Goal: Task Accomplishment & Management: Use online tool/utility

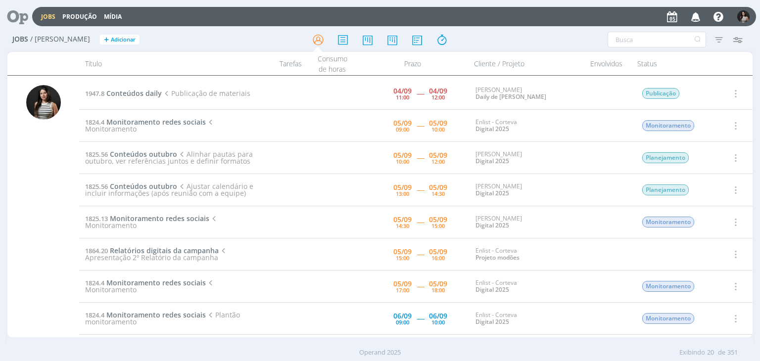
click at [734, 121] on icon "button" at bounding box center [734, 126] width 11 height 12
click at [702, 191] on link "Iniciar timesheet" at bounding box center [707, 190] width 78 height 16
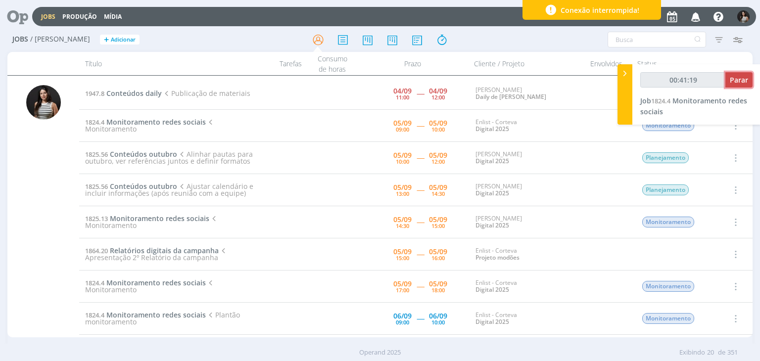
click at [740, 82] on span "Parar" at bounding box center [739, 79] width 18 height 9
type input "00:42:00"
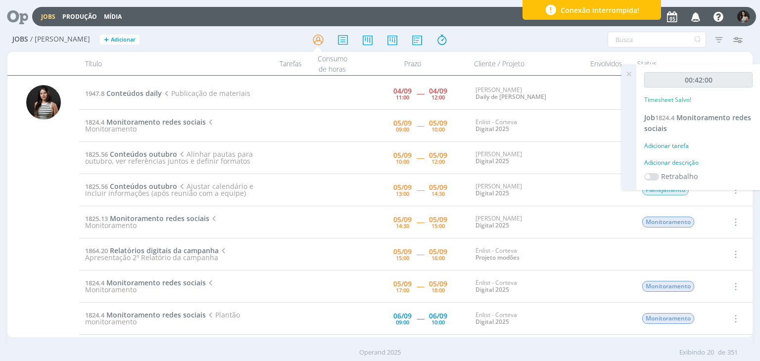
click at [632, 76] on icon at bounding box center [629, 73] width 18 height 19
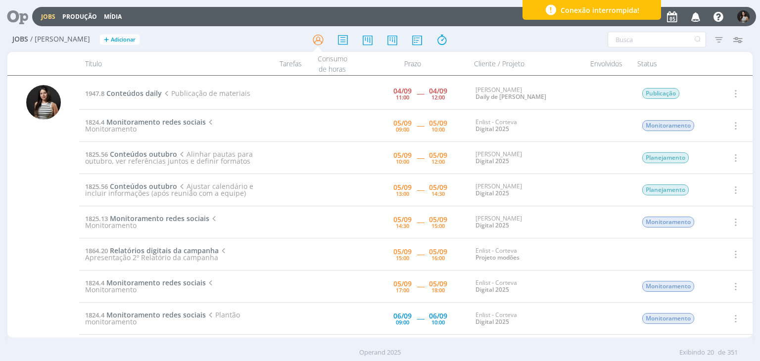
click at [731, 123] on icon "button" at bounding box center [734, 126] width 11 height 12
click at [724, 161] on link "Concluir" at bounding box center [707, 158] width 78 height 16
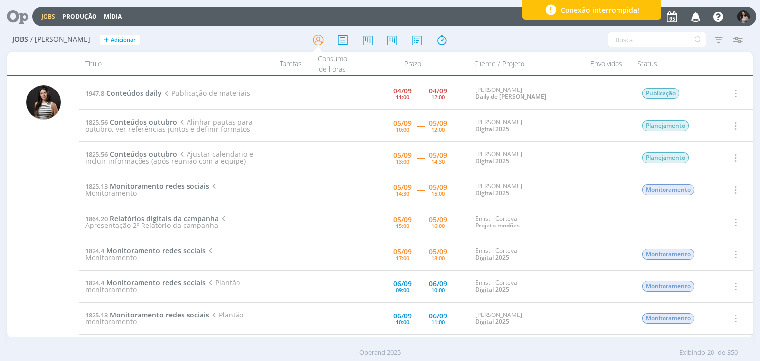
click at [732, 124] on icon "button" at bounding box center [734, 126] width 11 height 12
click at [700, 185] on link "Iniciar timesheet" at bounding box center [707, 190] width 78 height 16
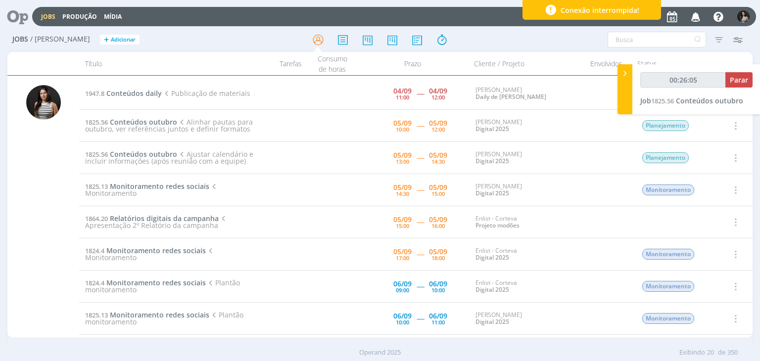
type input "00:27:52"
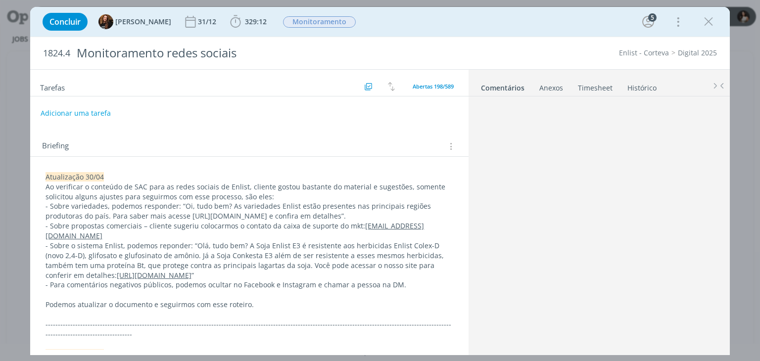
scroll to position [249, 0]
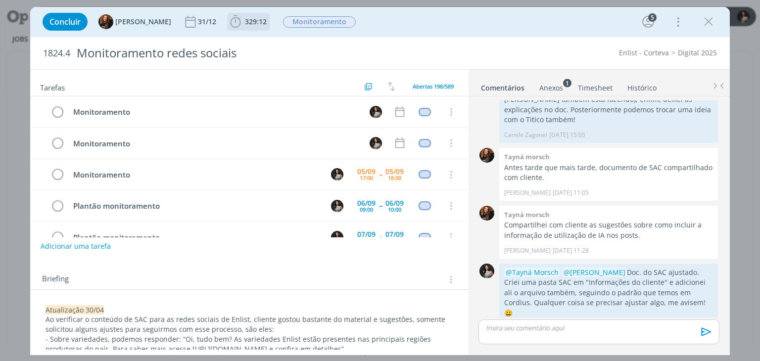
click at [246, 22] on span "329:12" at bounding box center [256, 21] width 22 height 9
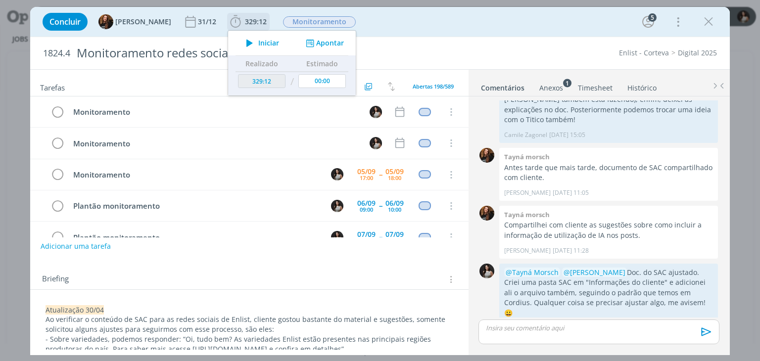
click at [320, 44] on button "Apontar" at bounding box center [323, 43] width 41 height 10
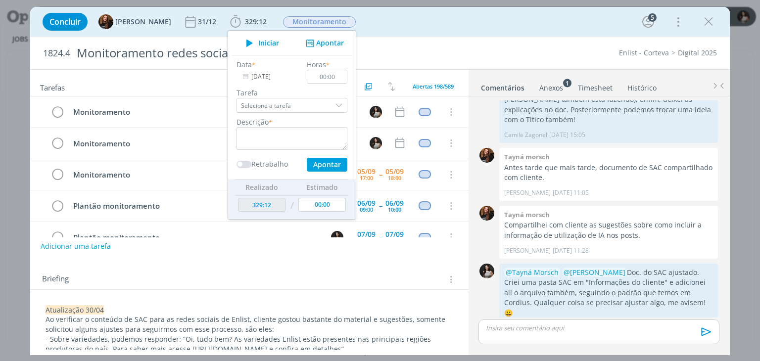
click at [489, 42] on div "1824.4 Monitoramento redes sociais Enlist - Corteva Digital 2025" at bounding box center [379, 53] width 699 height 32
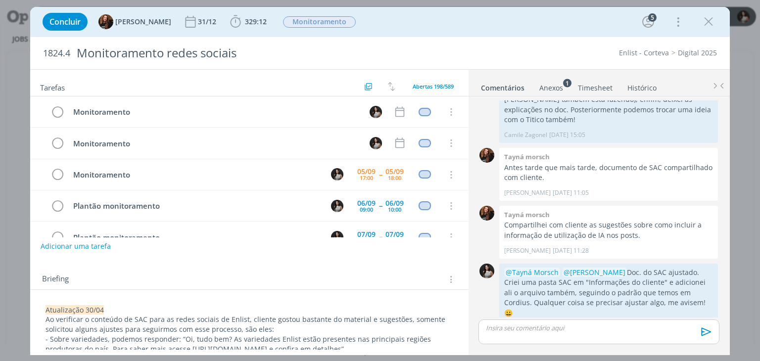
click at [599, 87] on link "Timesheet" at bounding box center [595, 86] width 36 height 14
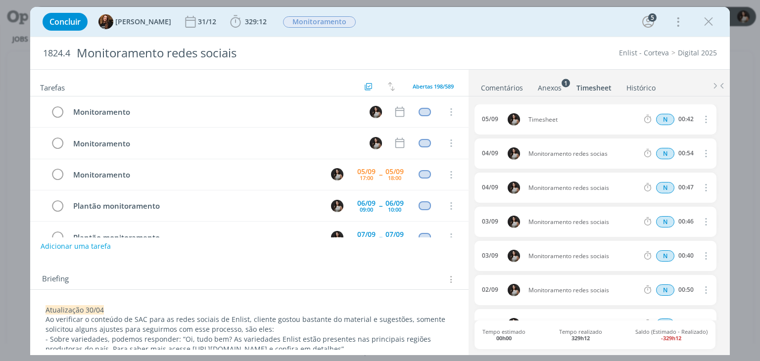
click at [699, 121] on icon "dialog" at bounding box center [704, 119] width 11 height 12
click at [675, 150] on link "Editar" at bounding box center [677, 152] width 78 height 16
drag, startPoint x: 551, startPoint y: 119, endPoint x: 509, endPoint y: 121, distance: 42.1
click at [509, 121] on div "05/09 09:59 Timesheet Selecione a tarefa N 00:42" at bounding box center [594, 119] width 241 height 30
click at [539, 71] on ul "Comentários Anexos 1 Timesheet Histórico" at bounding box center [598, 83] width 261 height 27
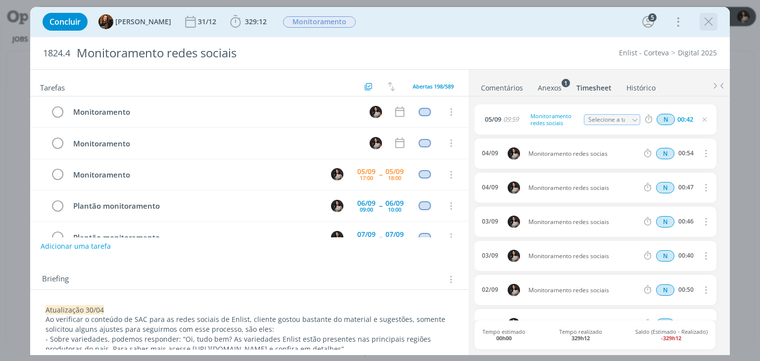
click at [702, 22] on icon "dialog" at bounding box center [708, 21] width 15 height 15
